Goal: Obtain resource: Download file/media

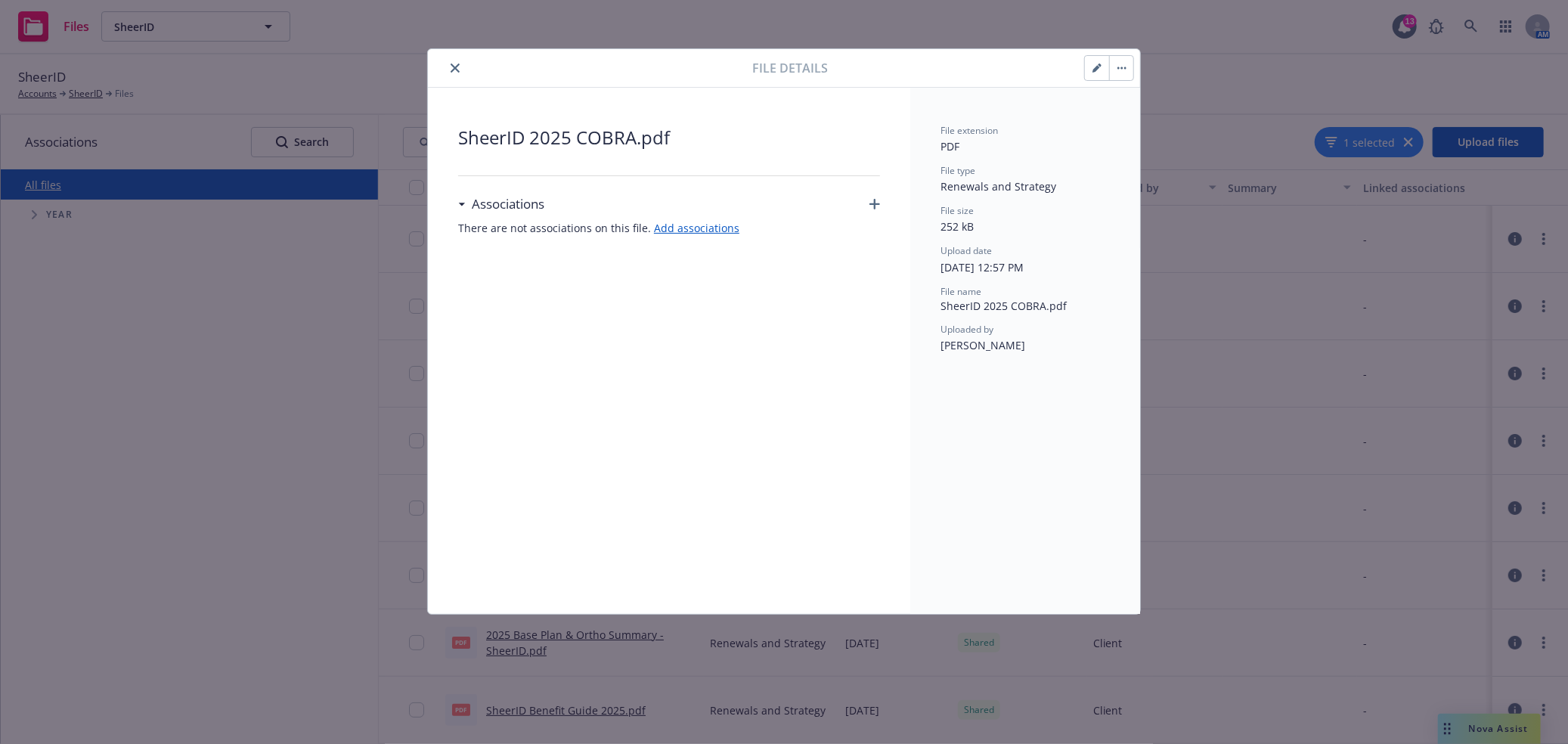
click at [1117, 69] on icon "button" at bounding box center [1122, 68] width 9 height 3
click at [460, 69] on button "close" at bounding box center [456, 68] width 19 height 19
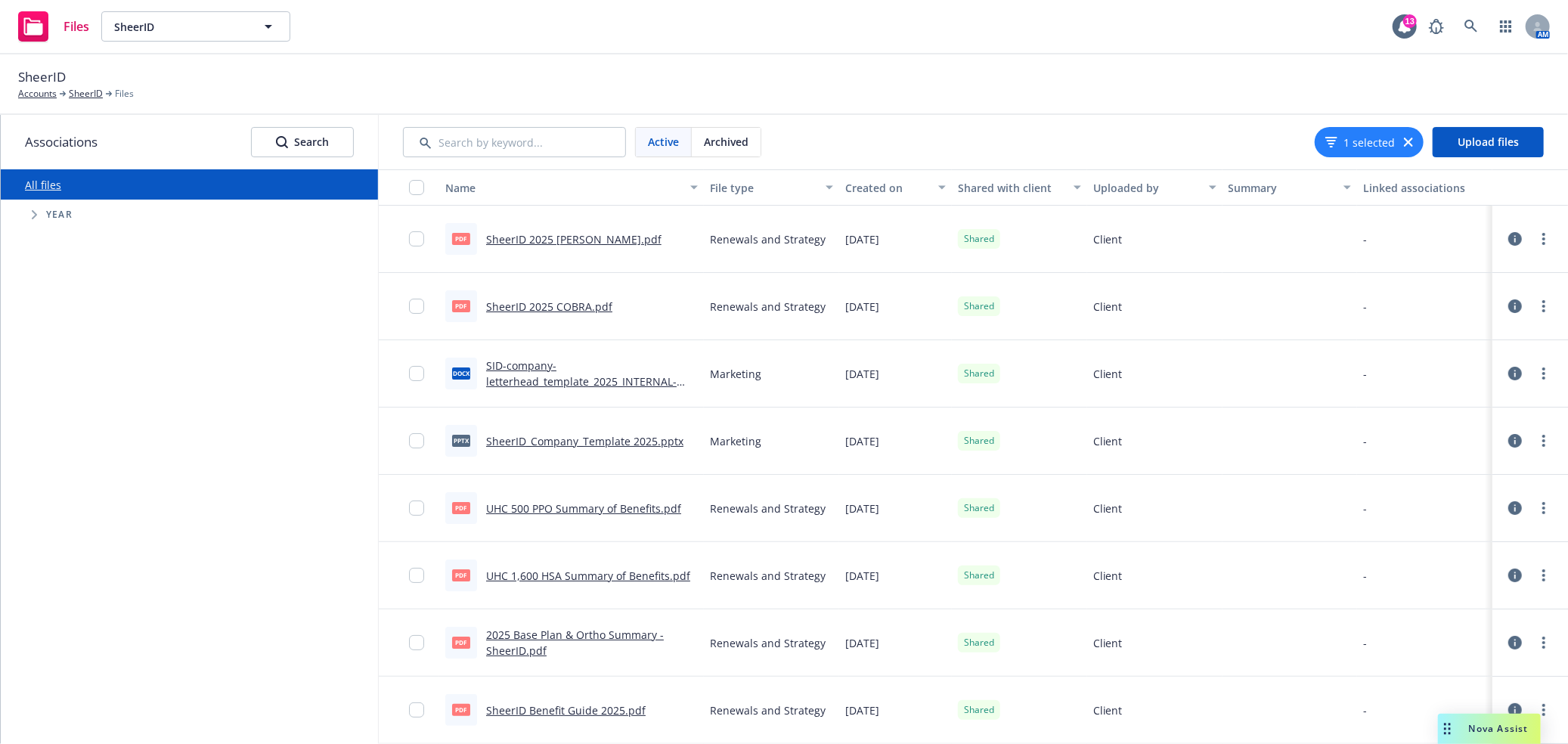
click at [557, 307] on link "SheerID 2025 COBRA.pdf" at bounding box center [549, 306] width 126 height 14
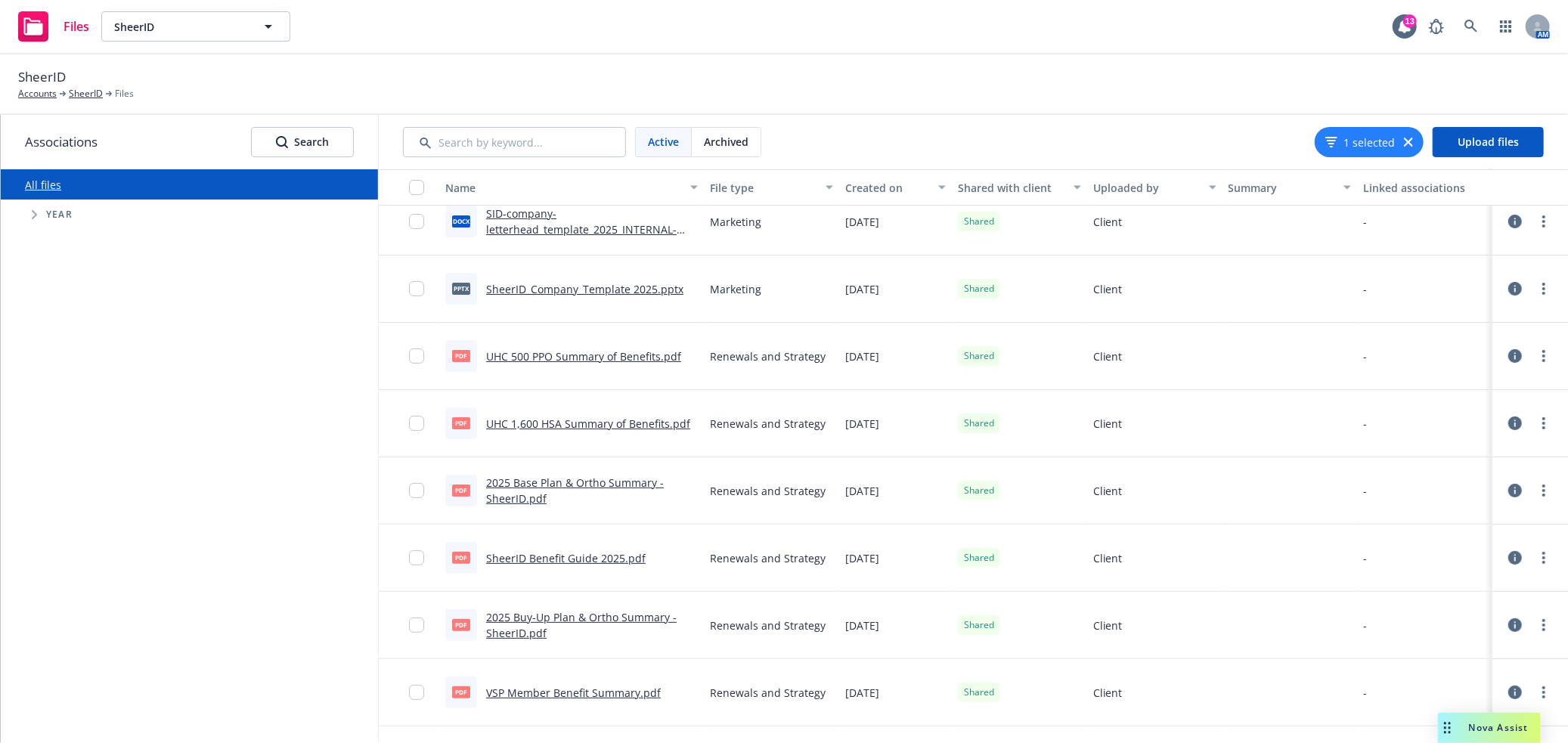
scroll to position [227, 0]
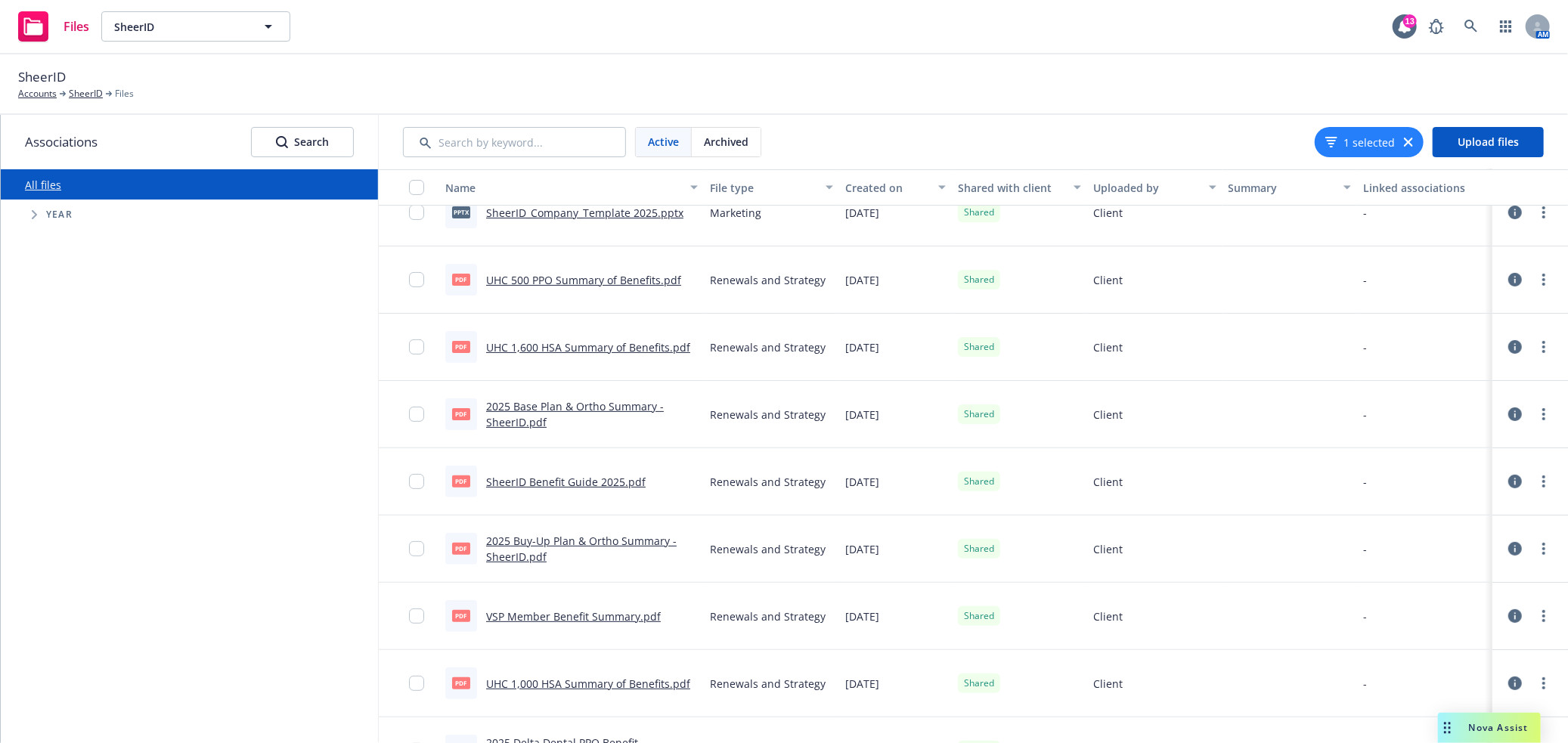
click at [630, 484] on link "SheerID Benefit Guide 2025.pdf" at bounding box center [565, 482] width 159 height 14
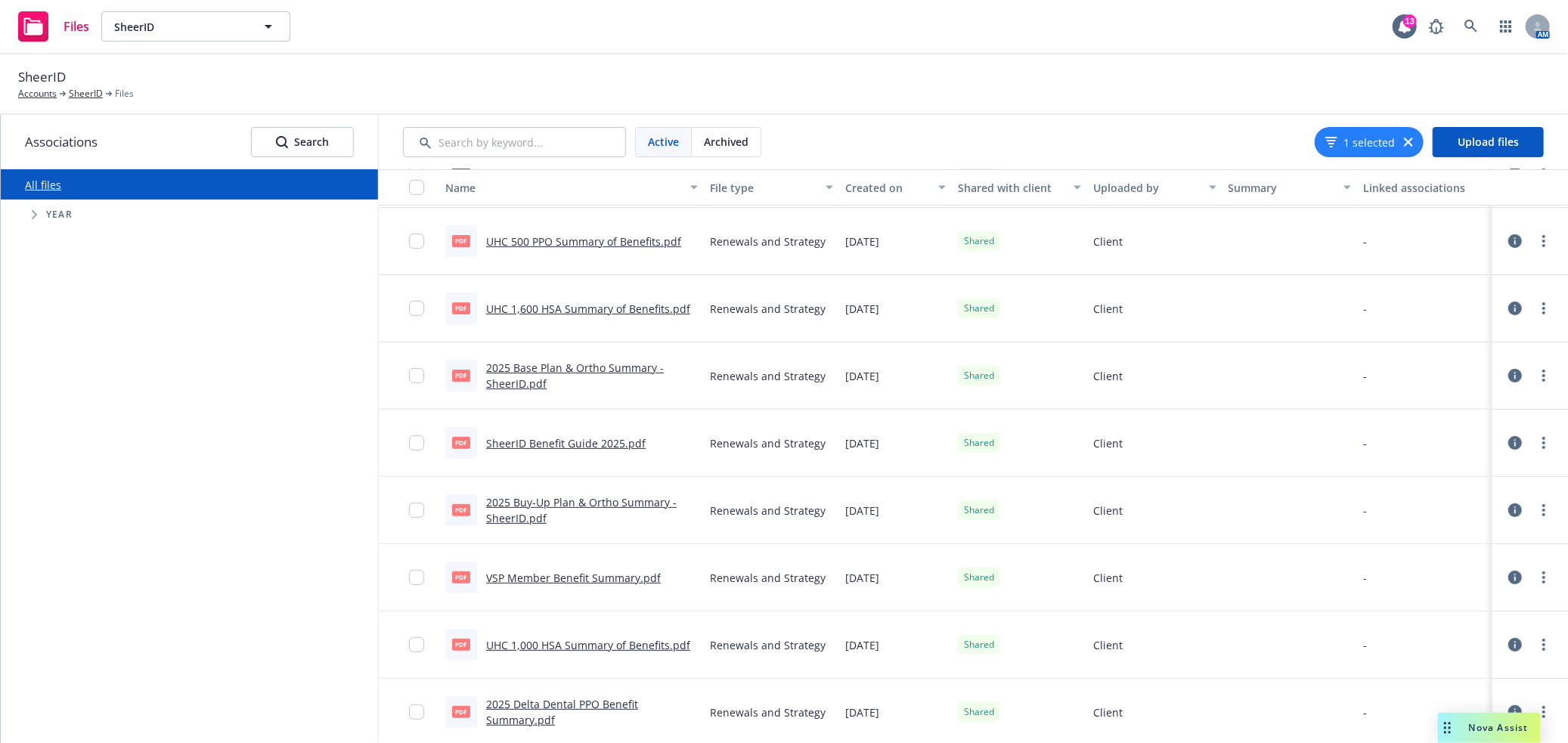
scroll to position [265, 0]
click at [629, 438] on link "SheerID Benefit Guide 2025.pdf" at bounding box center [565, 443] width 159 height 14
click at [258, 521] on div "All files Accessibility guide for tree Tree Example. Navigate the tree with the…" at bounding box center [189, 456] width 377 height 574
